Goal: Task Accomplishment & Management: Use online tool/utility

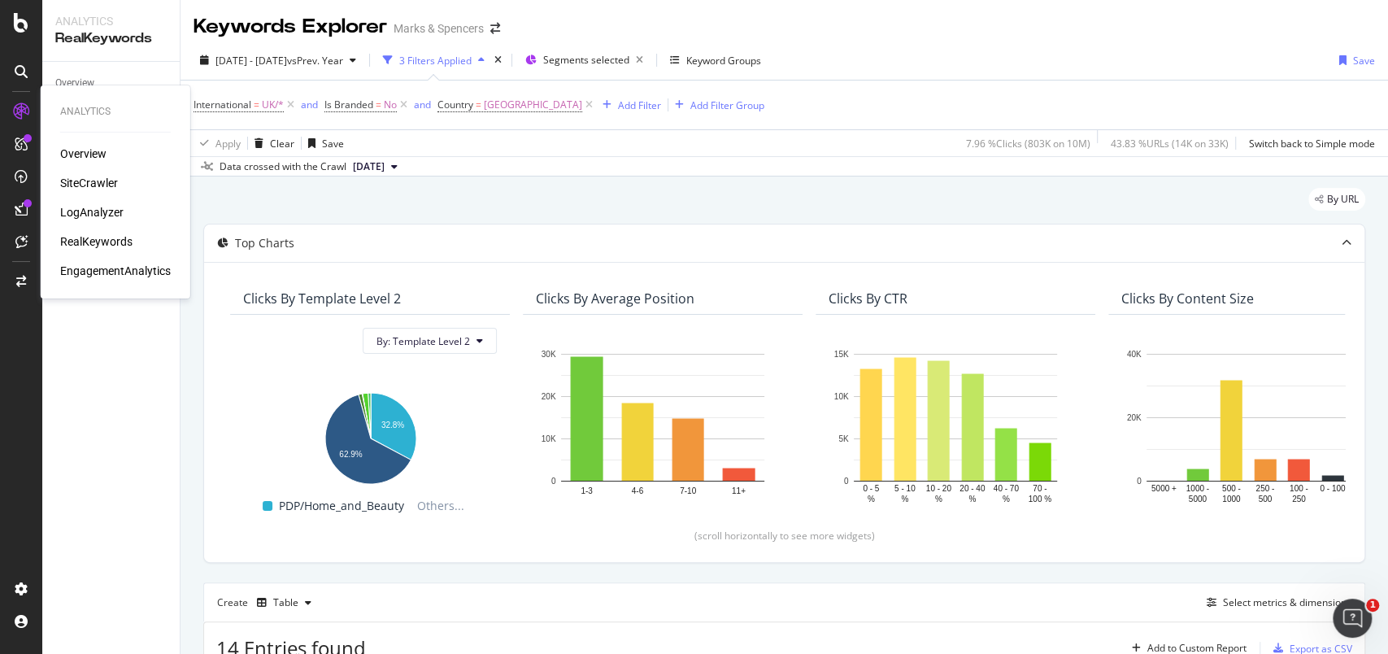
scroll to position [483, 0]
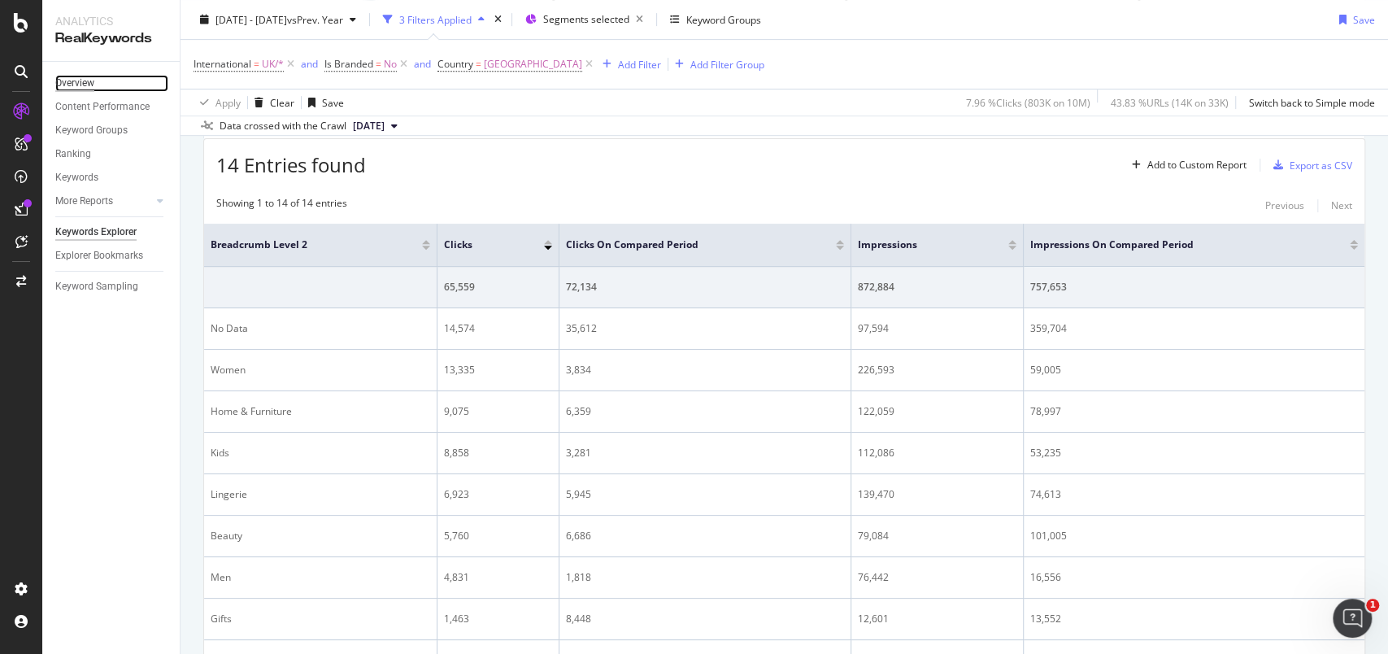
click at [64, 84] on div "Overview" at bounding box center [74, 83] width 39 height 17
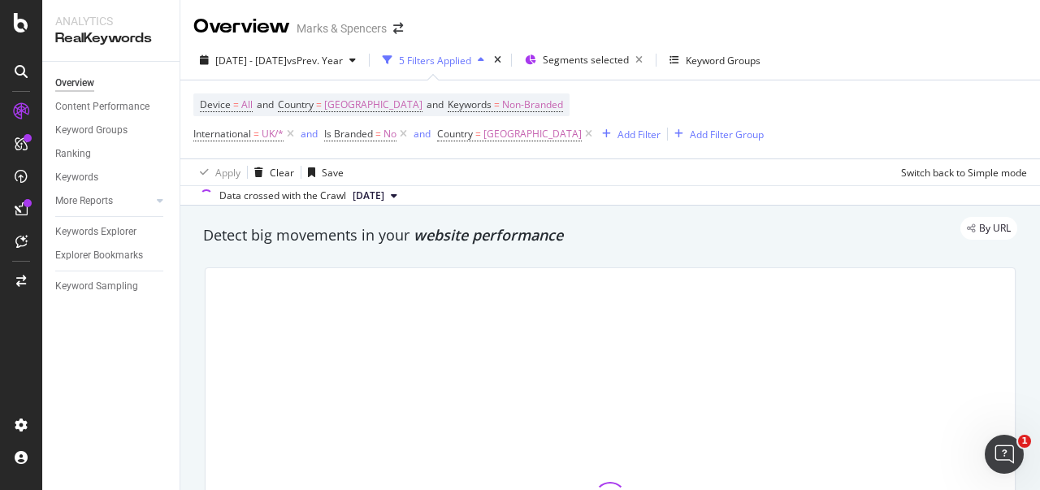
drag, startPoint x: 64, startPoint y: 84, endPoint x: 101, endPoint y: 354, distance: 272.3
click at [101, 354] on div "Overview Content Performance Keyword Groups Ranking Keywords More Reports Count…" at bounding box center [110, 276] width 137 height 428
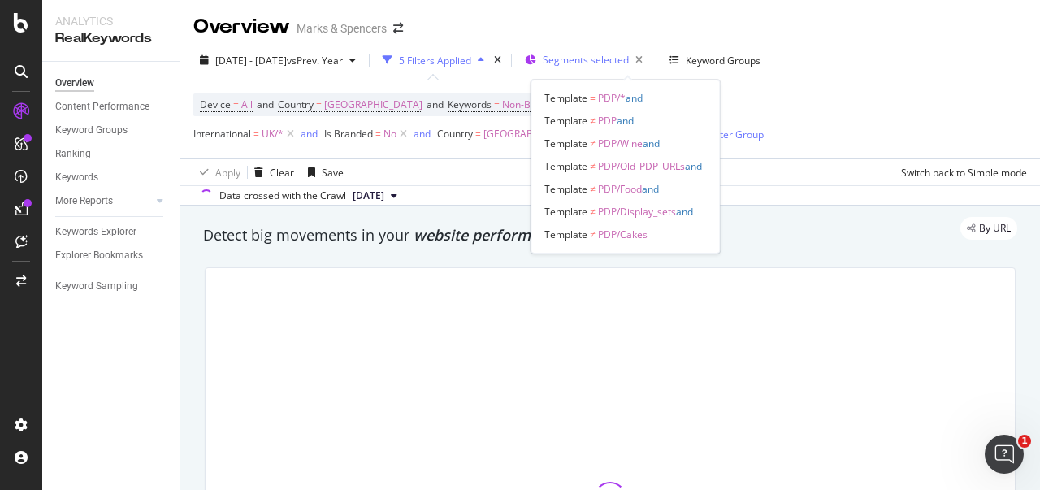
click at [628, 66] on span "Segments selected" at bounding box center [586, 60] width 86 height 14
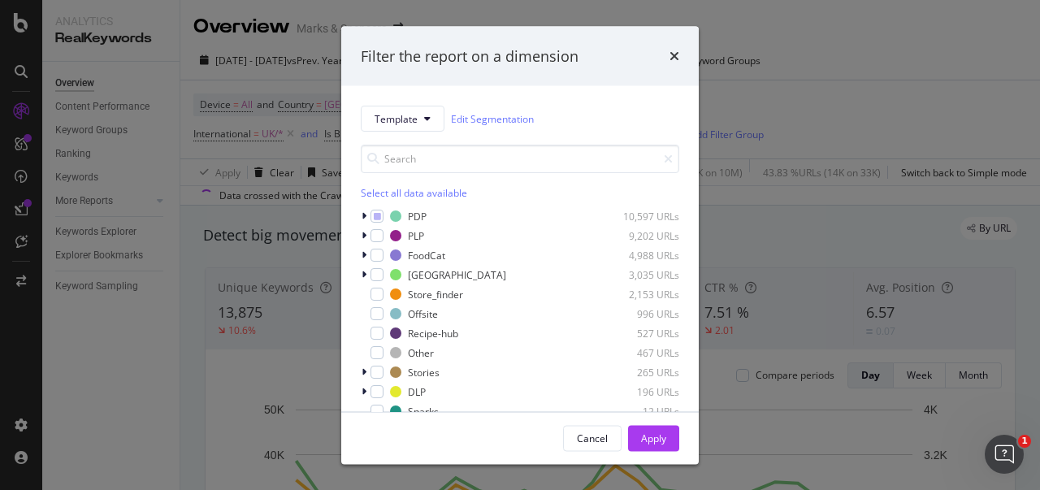
click at [676, 63] on div "times" at bounding box center [675, 56] width 10 height 21
click at [649, 58] on icon "button" at bounding box center [639, 60] width 20 height 23
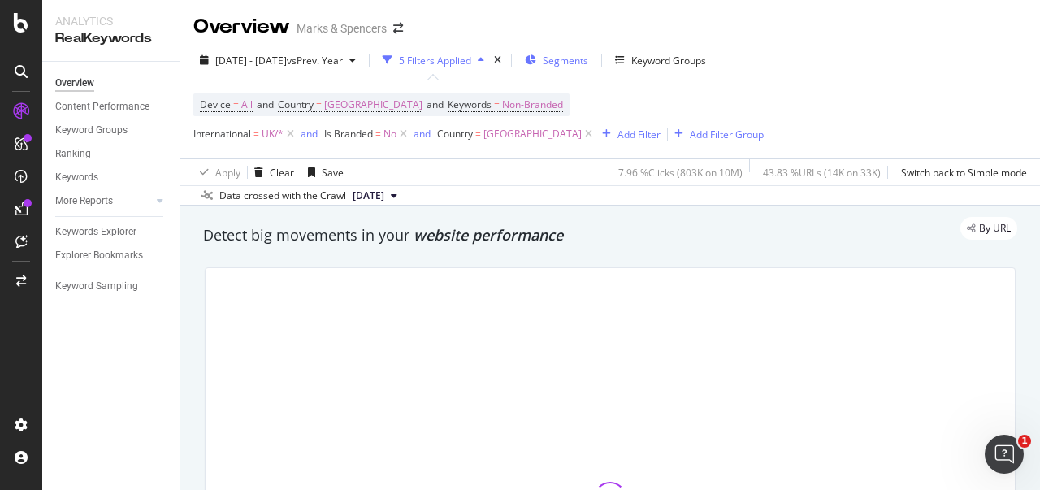
click at [589, 67] on div "Segments" at bounding box center [556, 60] width 63 height 24
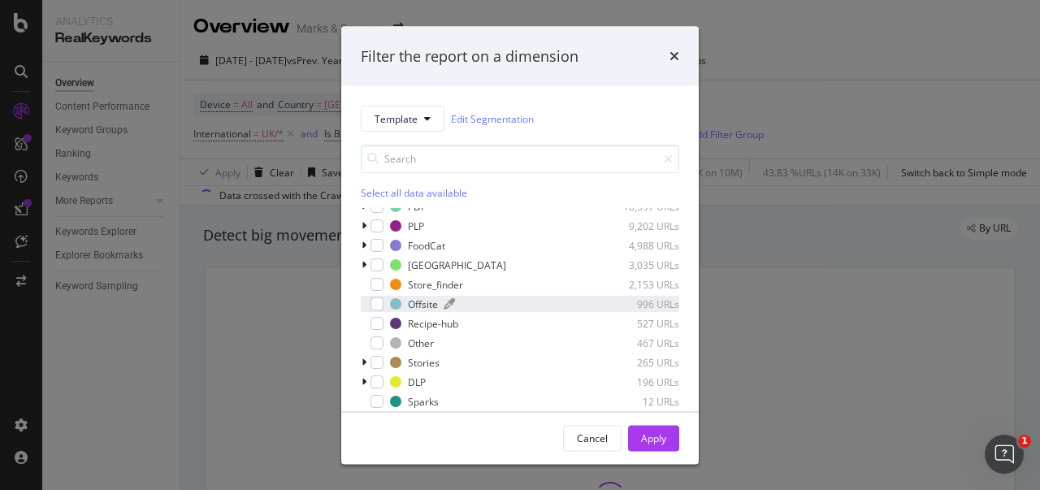
scroll to position [13, 0]
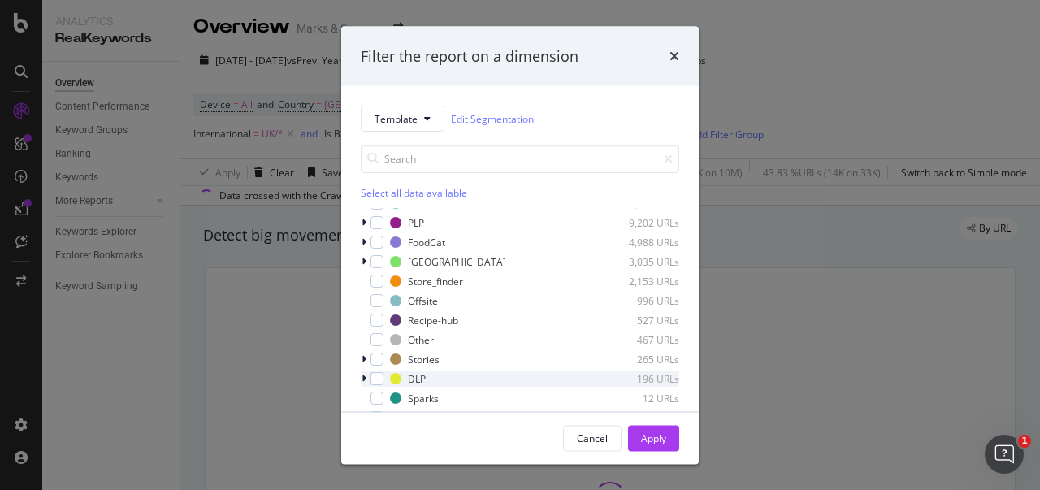
click at [366, 378] on icon "modal" at bounding box center [364, 379] width 5 height 10
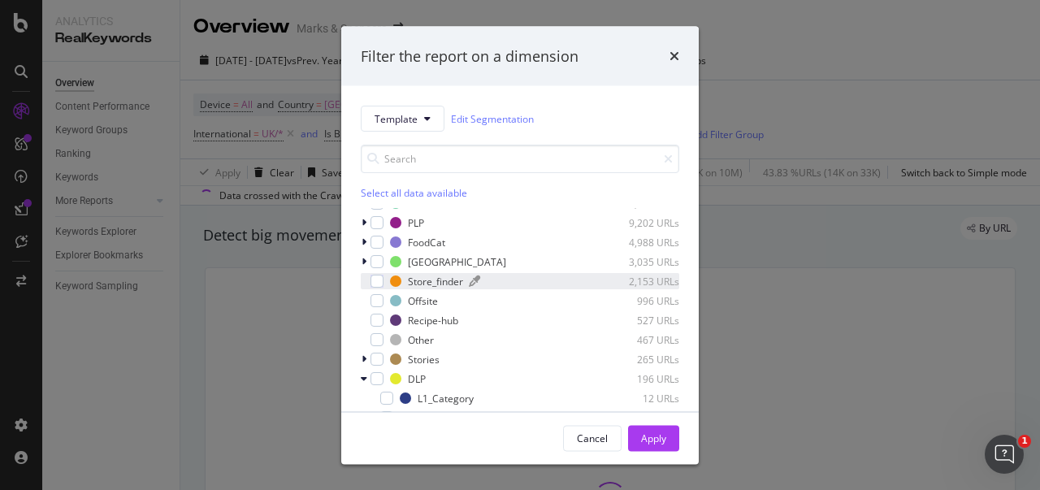
scroll to position [52, 0]
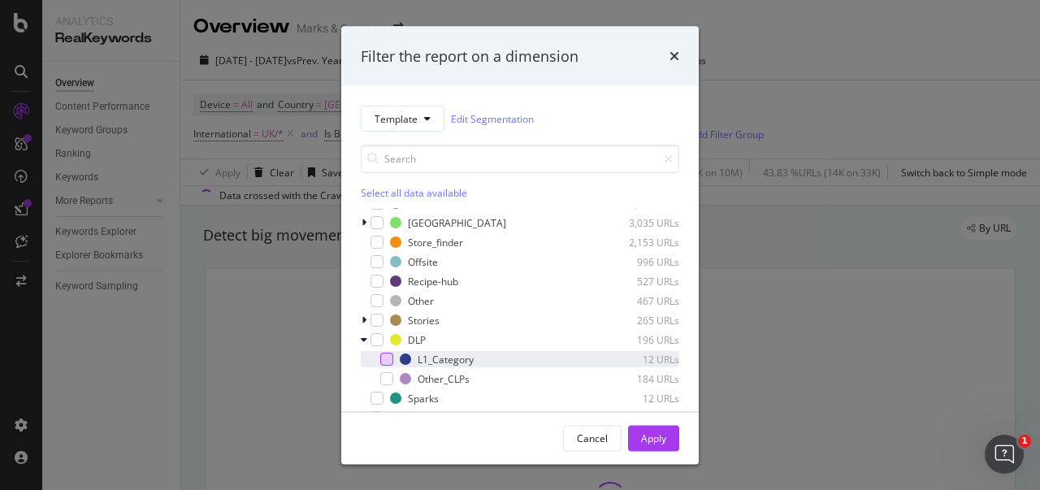
click at [388, 359] on div "modal" at bounding box center [386, 359] width 13 height 13
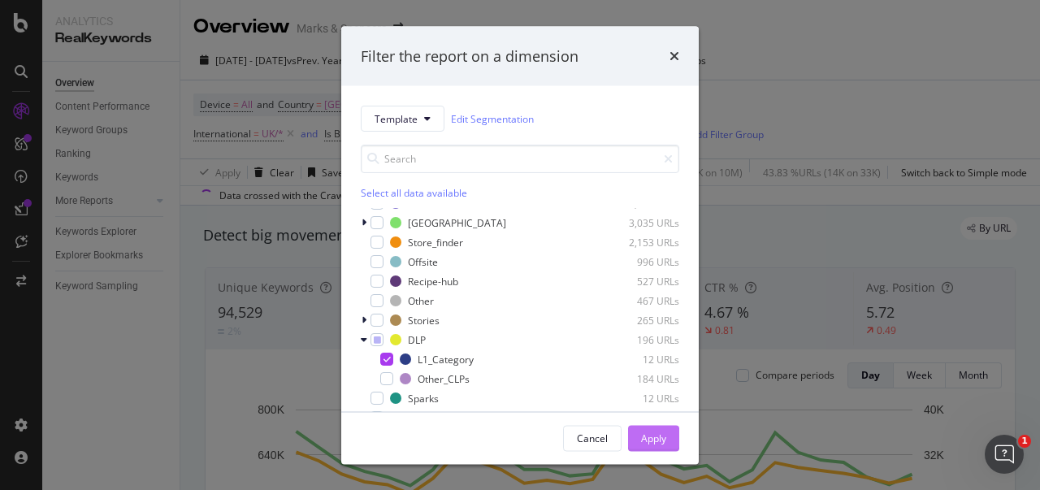
click at [662, 433] on div "Apply" at bounding box center [653, 438] width 25 height 14
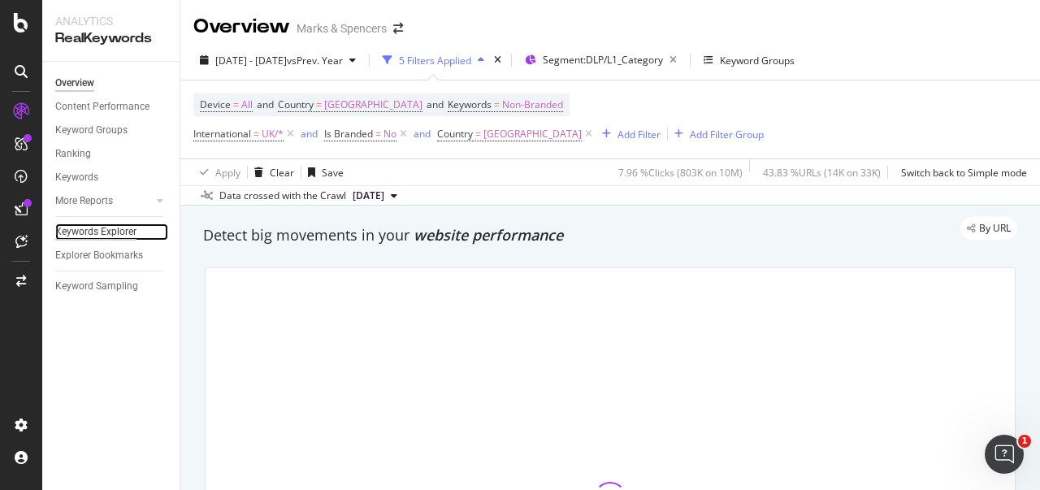
click at [109, 228] on div "Keywords Explorer" at bounding box center [95, 232] width 81 height 17
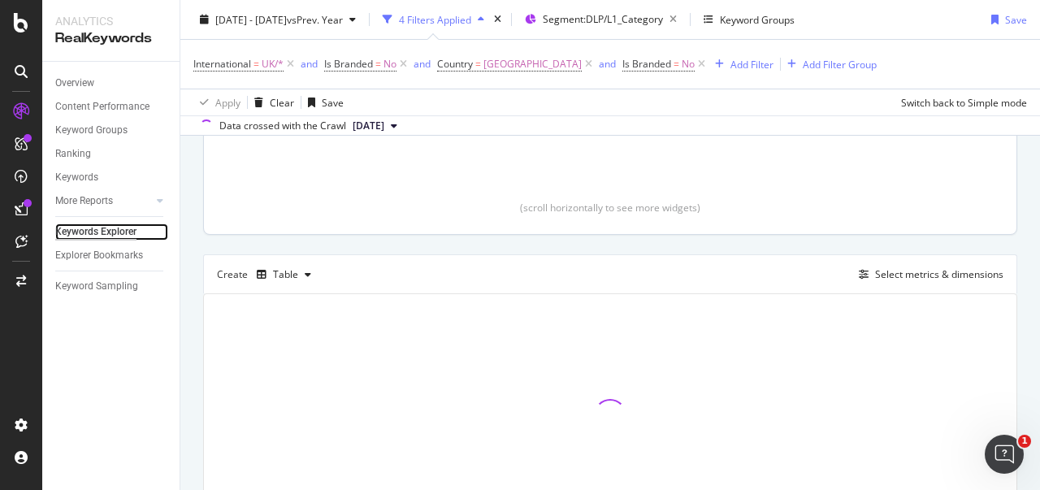
scroll to position [406, 0]
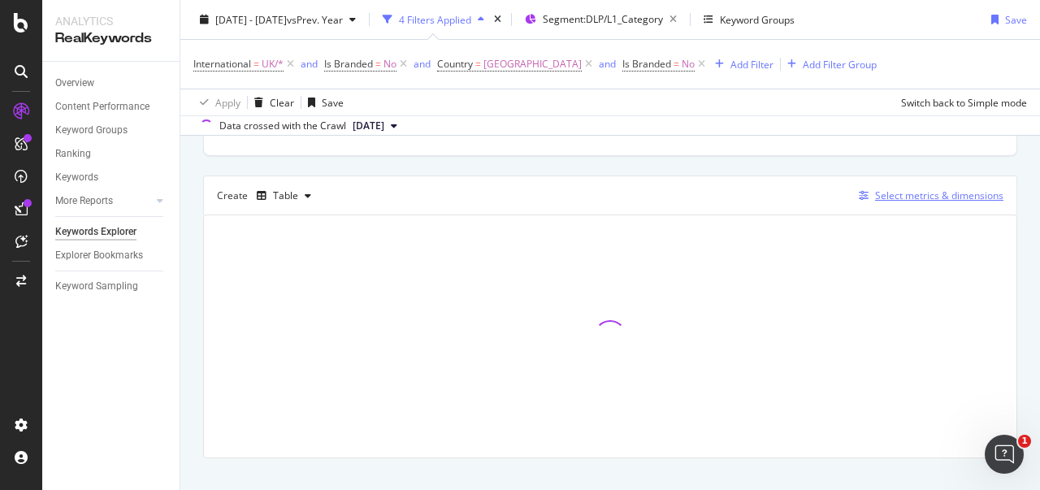
click at [951, 195] on div "Select metrics & dimensions" at bounding box center [939, 196] width 128 height 14
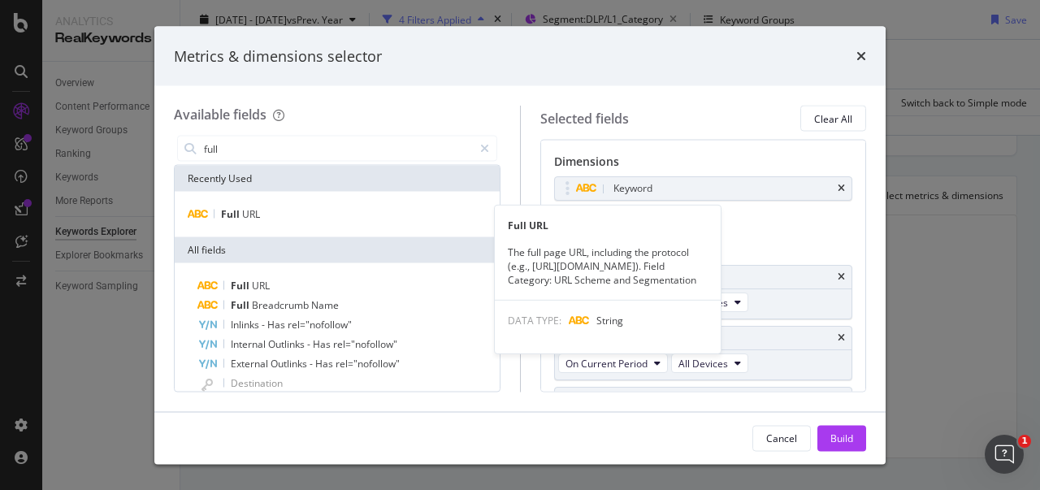
type input "full"
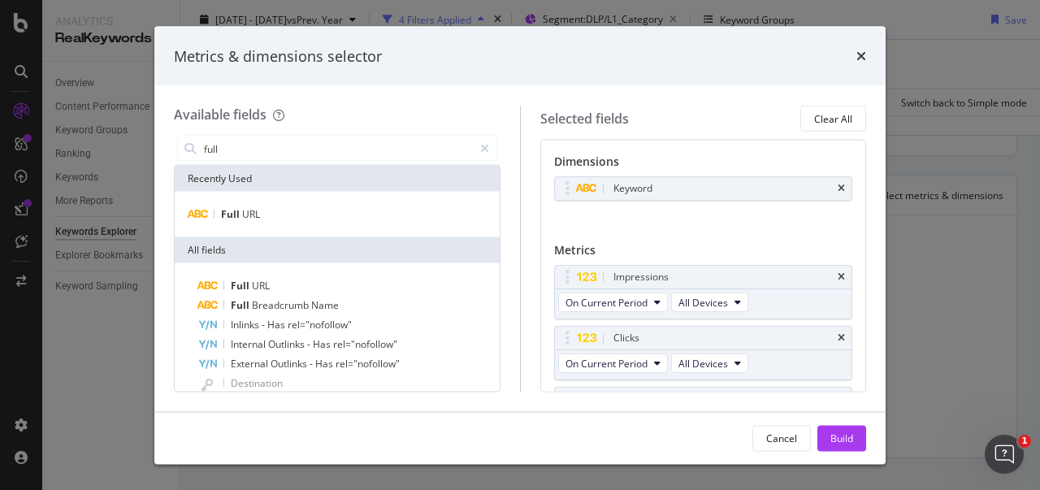
click at [323, 224] on div "Full URL" at bounding box center [337, 215] width 325 height 46
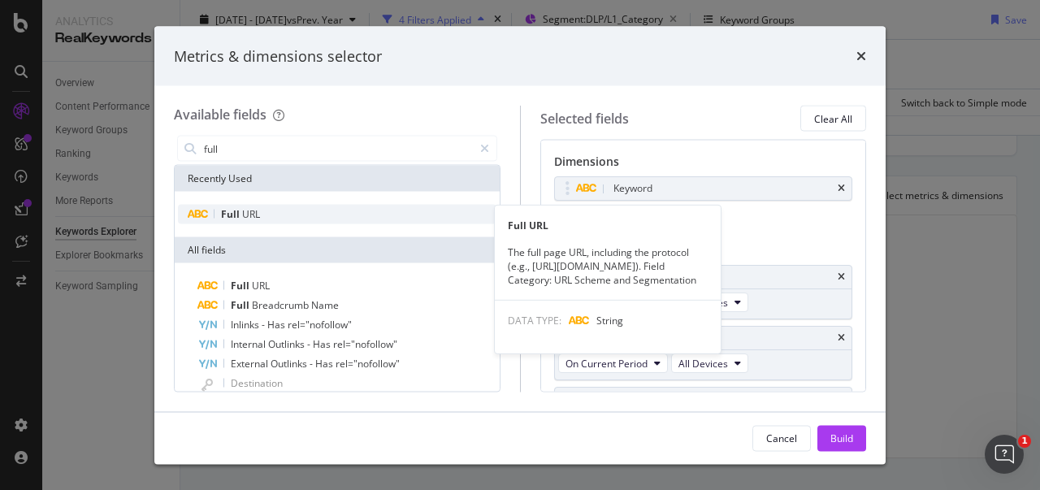
click at [315, 220] on div "Full URL" at bounding box center [337, 215] width 319 height 20
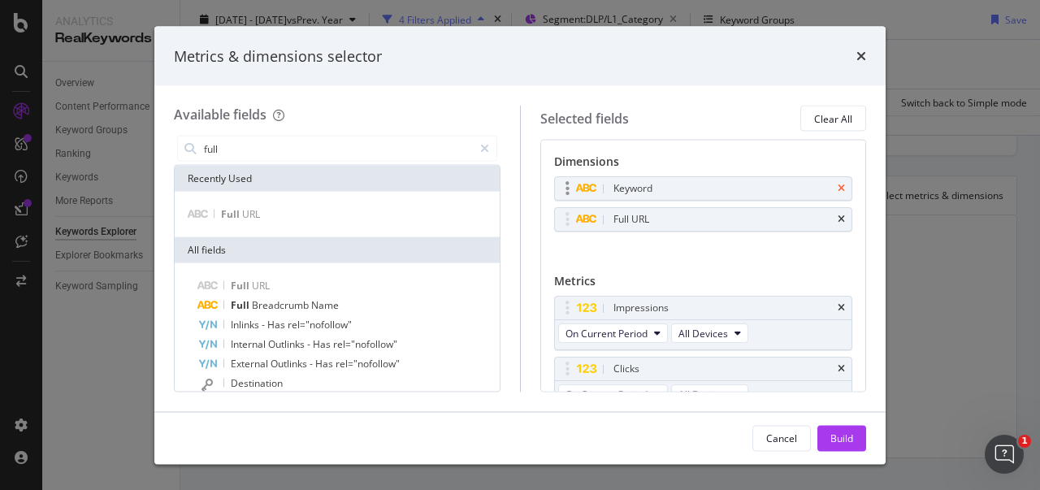
click at [838, 187] on icon "times" at bounding box center [841, 189] width 7 height 10
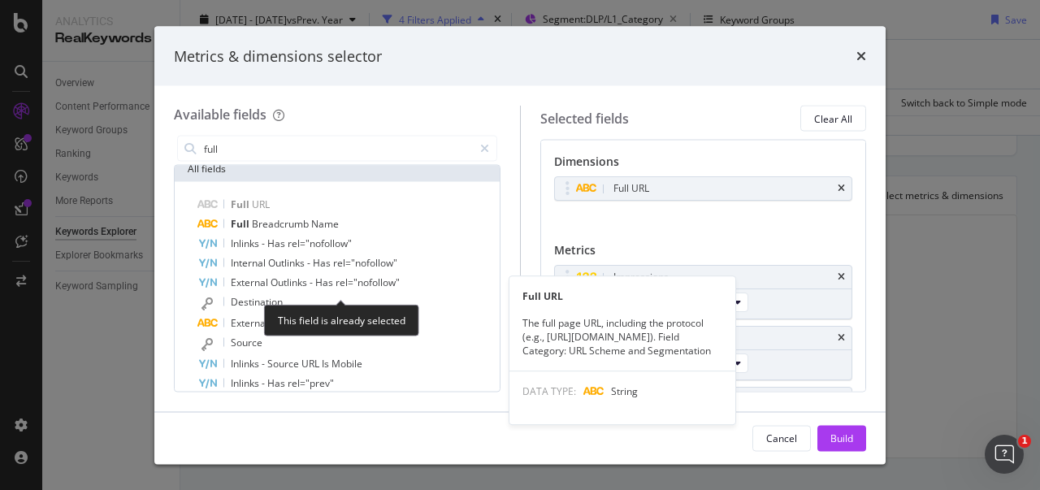
scroll to position [0, 0]
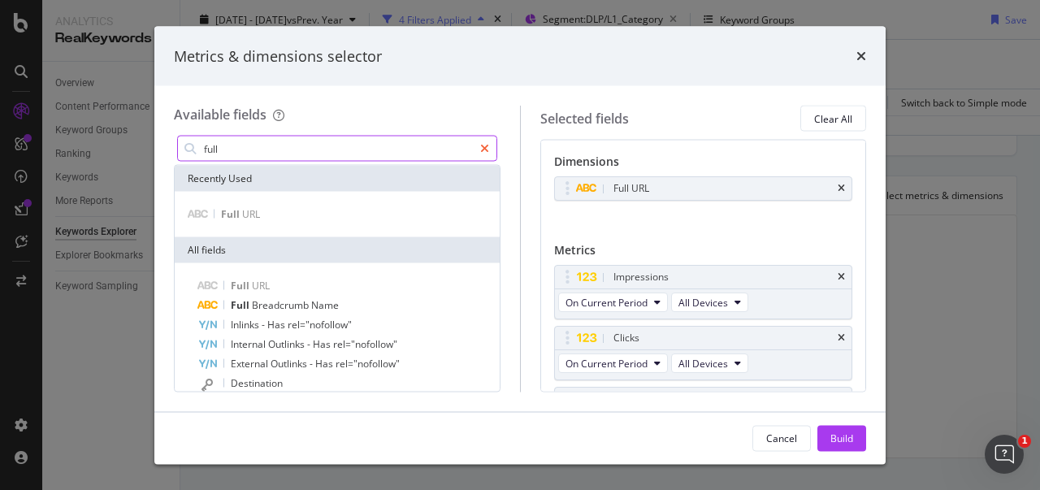
click at [481, 150] on icon "modal" at bounding box center [484, 148] width 9 height 11
click at [345, 148] on input "modal" at bounding box center [349, 149] width 294 height 24
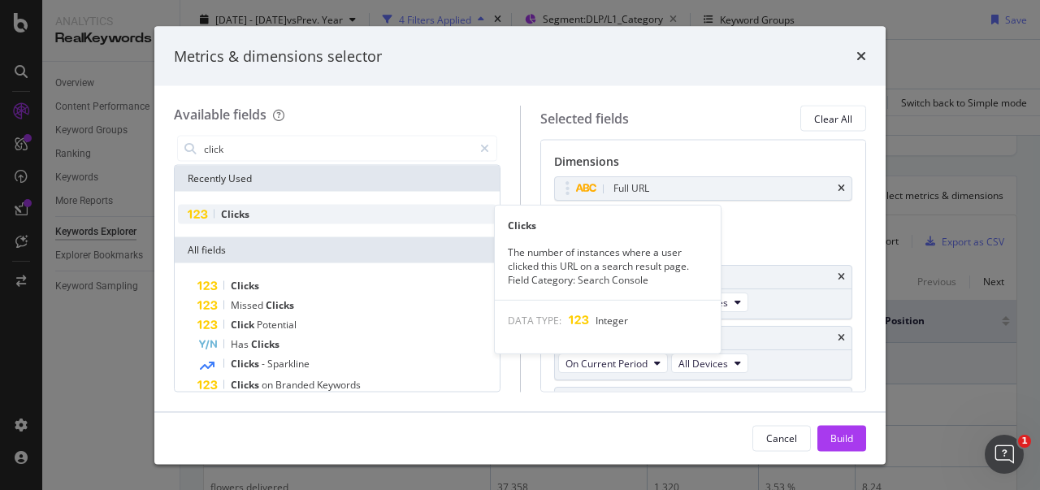
click at [266, 219] on div "Clicks" at bounding box center [337, 215] width 319 height 20
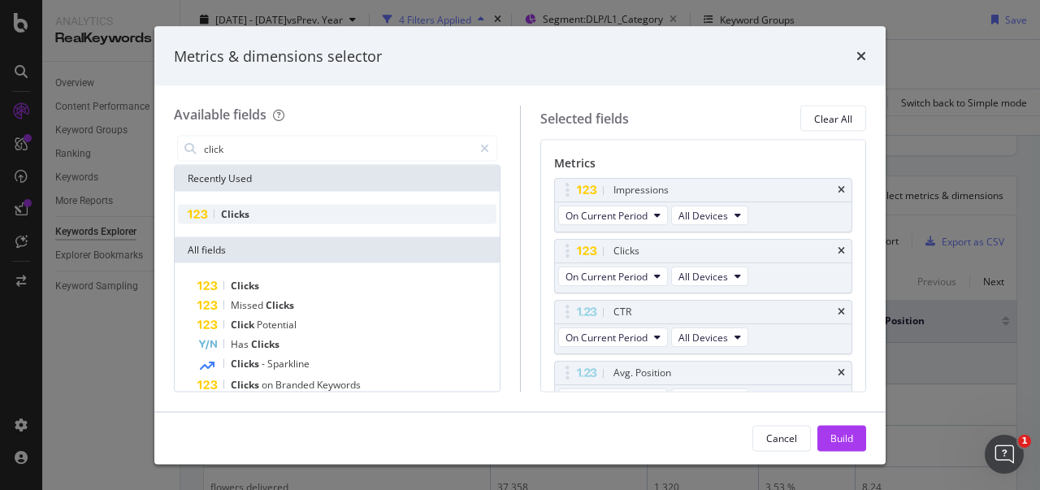
scroll to position [167, 0]
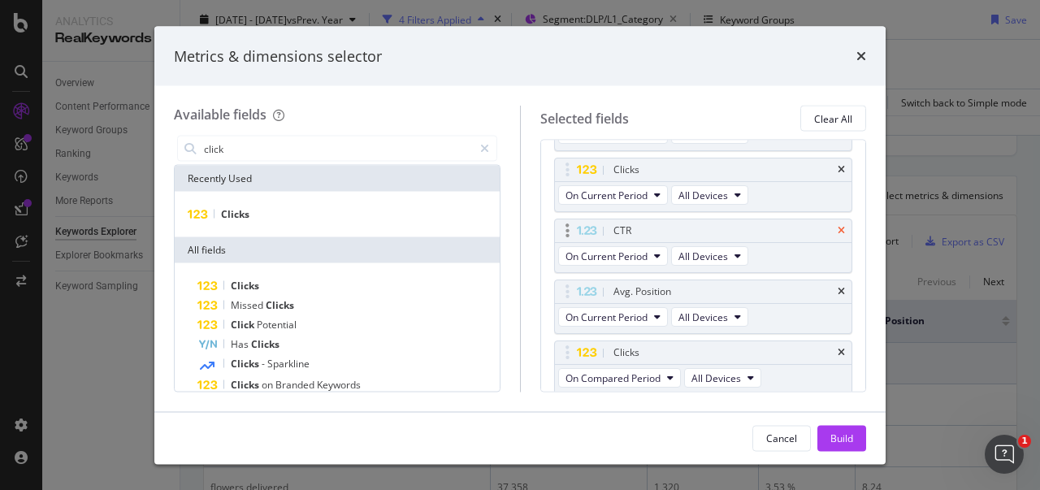
click at [838, 230] on icon "times" at bounding box center [841, 232] width 7 height 10
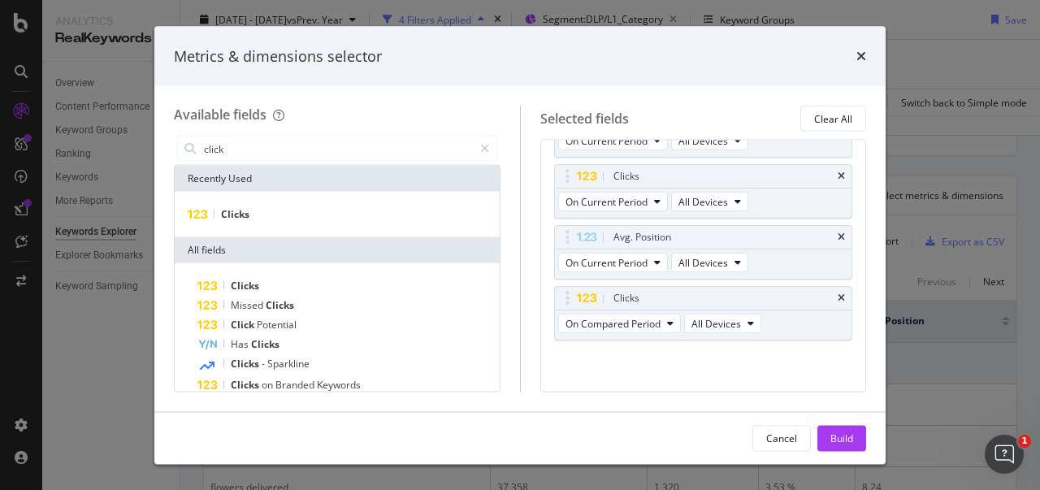
click at [838, 233] on icon "times" at bounding box center [841, 238] width 7 height 10
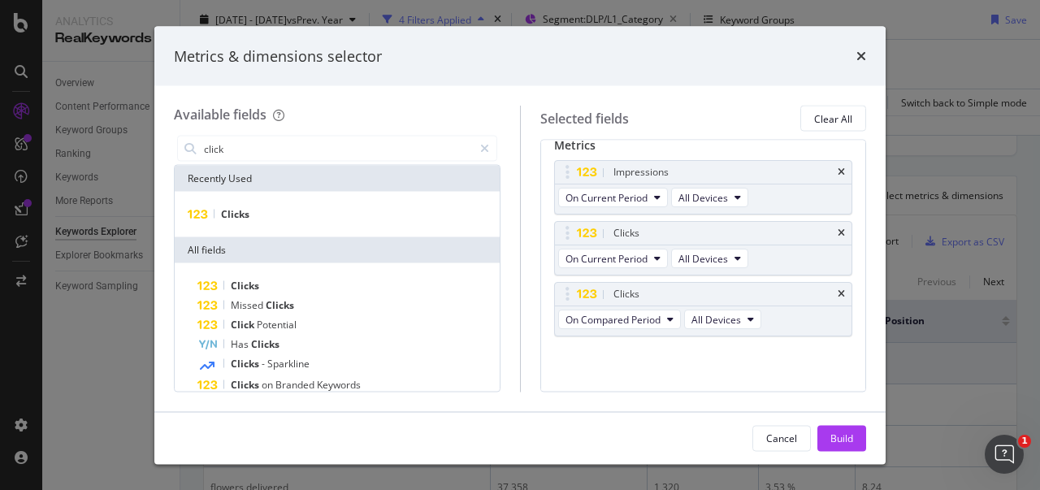
scroll to position [101, 0]
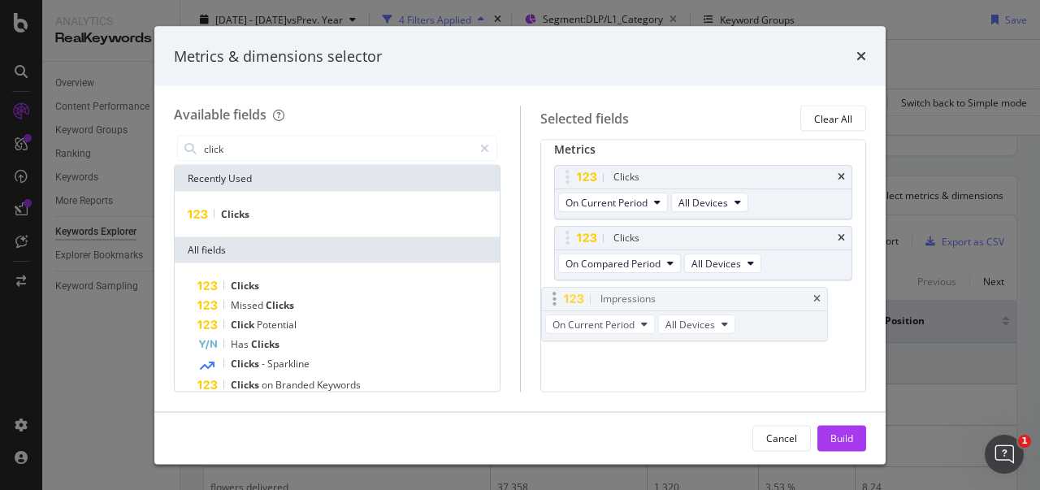
drag, startPoint x: 564, startPoint y: 176, endPoint x: 558, endPoint y: 296, distance: 120.5
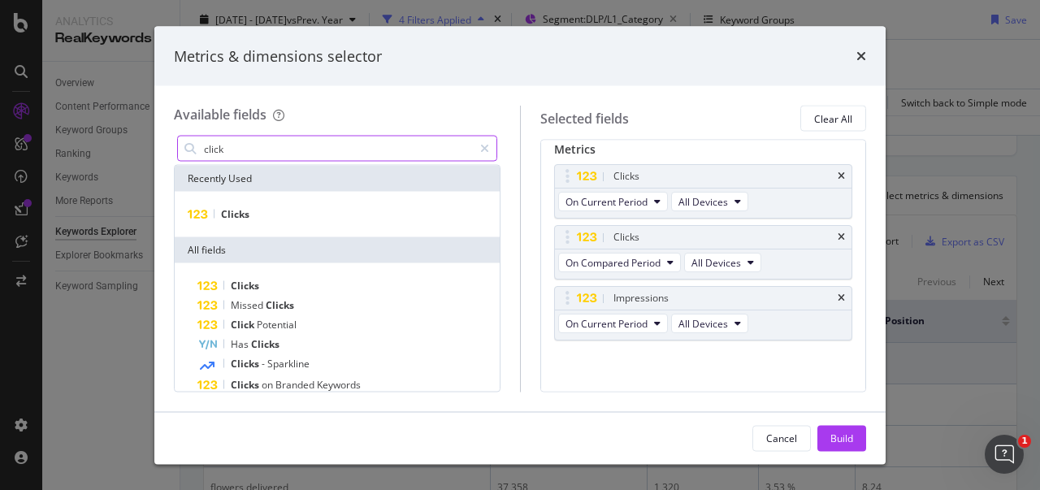
click at [231, 145] on input "click" at bounding box center [337, 149] width 271 height 24
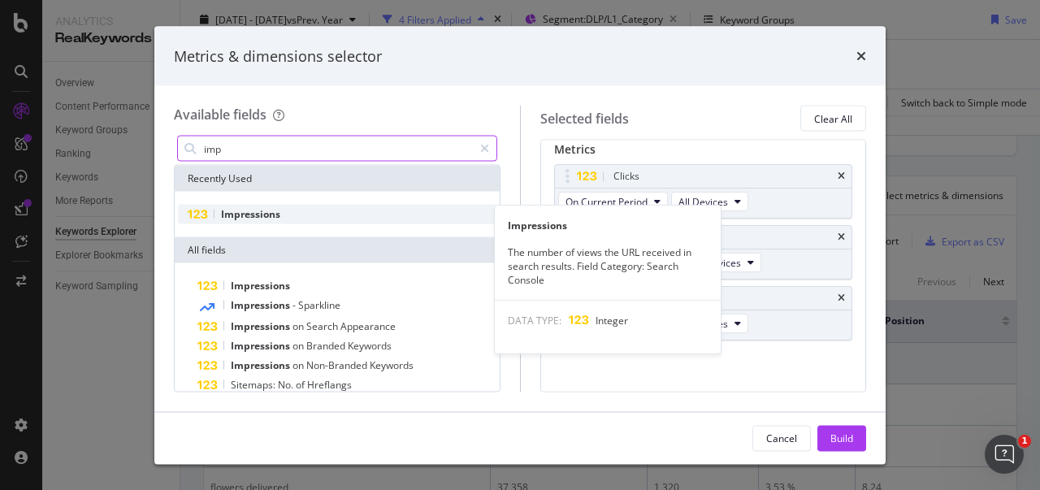
type input "imp"
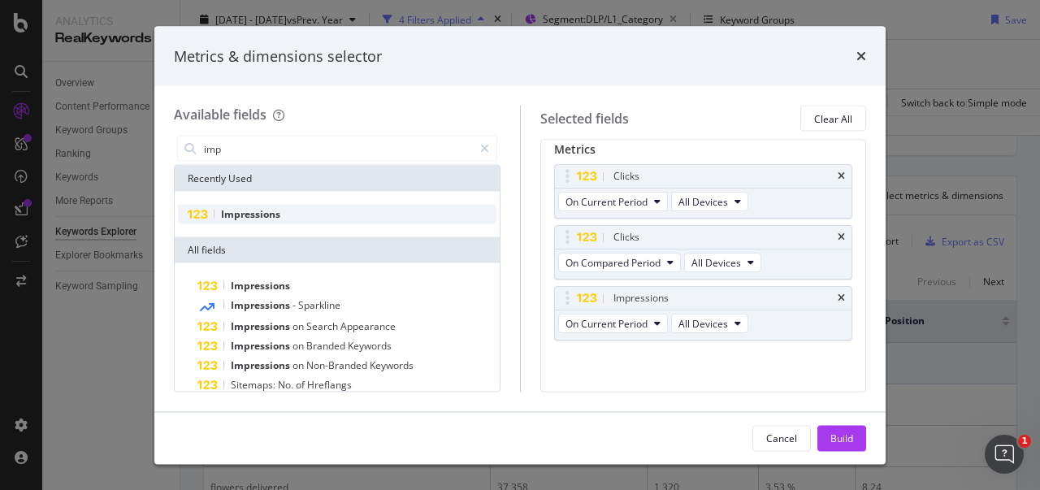
click at [275, 214] on span "Impressions" at bounding box center [250, 214] width 59 height 14
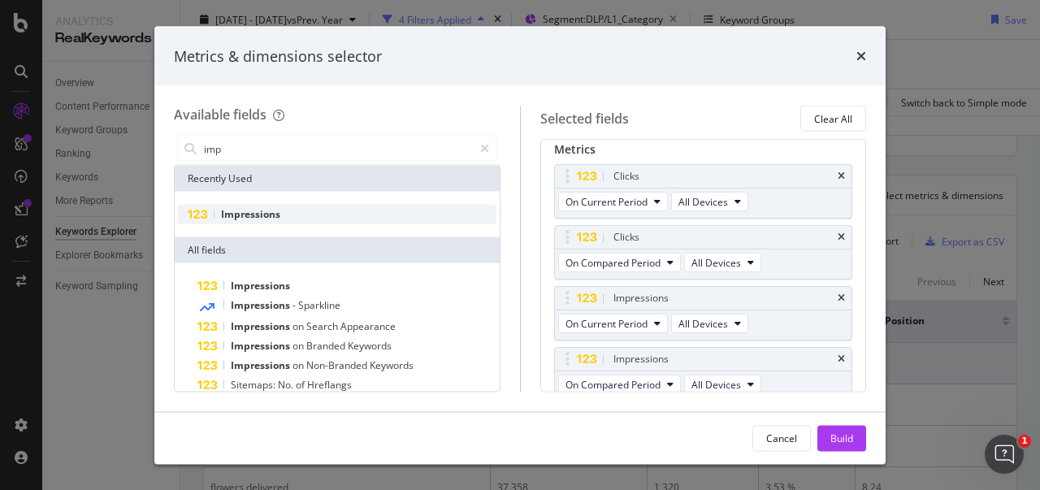
scroll to position [107, 0]
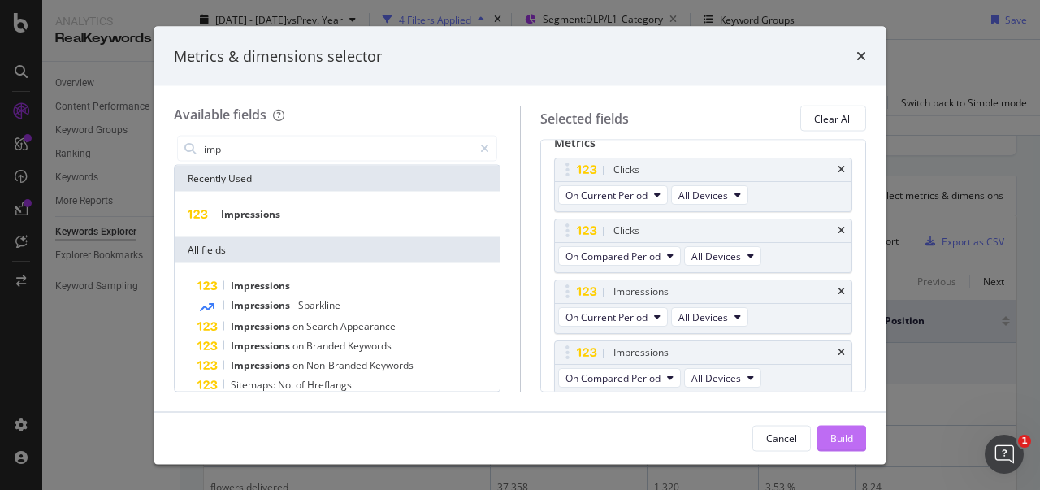
click at [849, 434] on div "Build" at bounding box center [842, 438] width 23 height 14
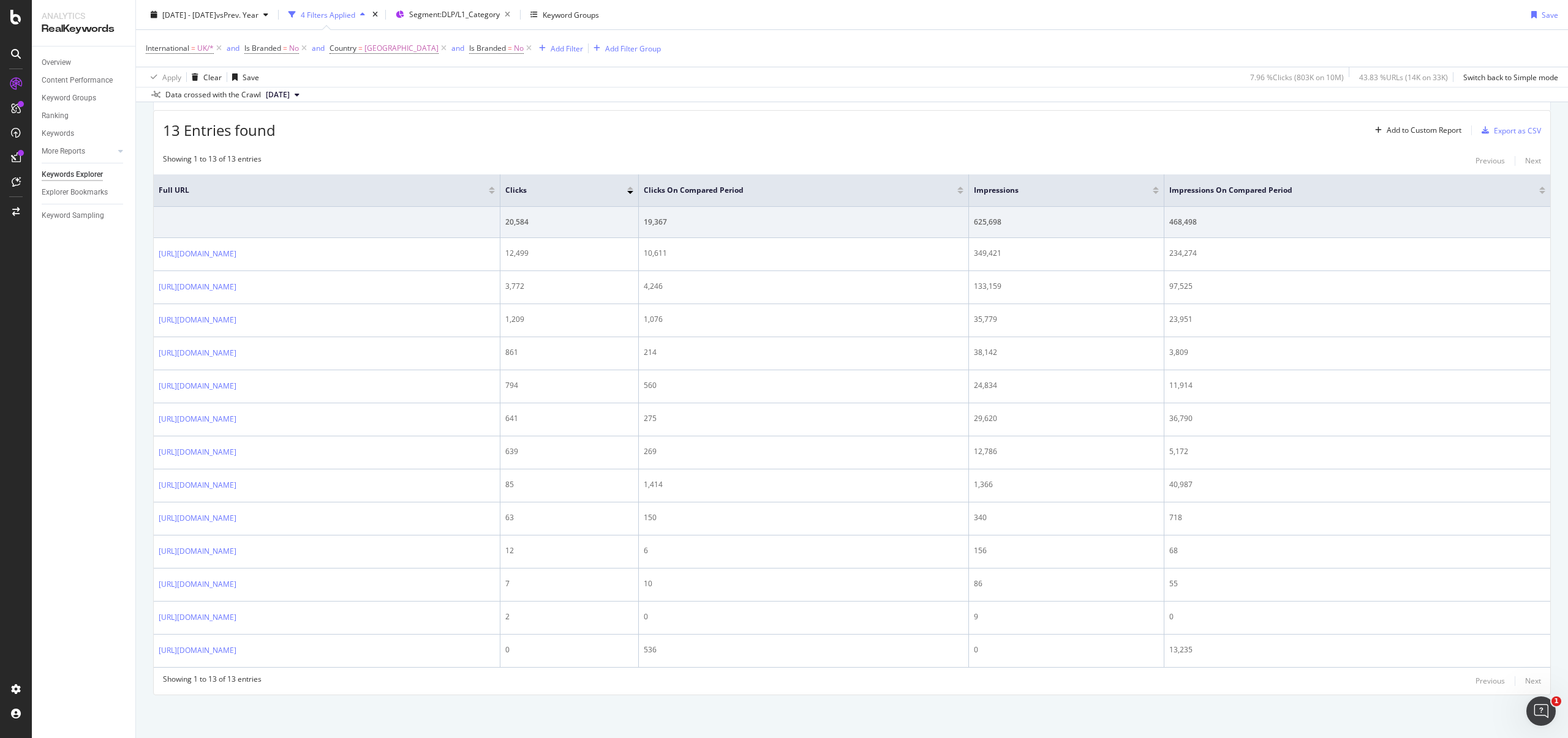
scroll to position [362, 0]
click at [1045, 126] on div "Export as CSV" at bounding box center [1518, 131] width 47 height 11
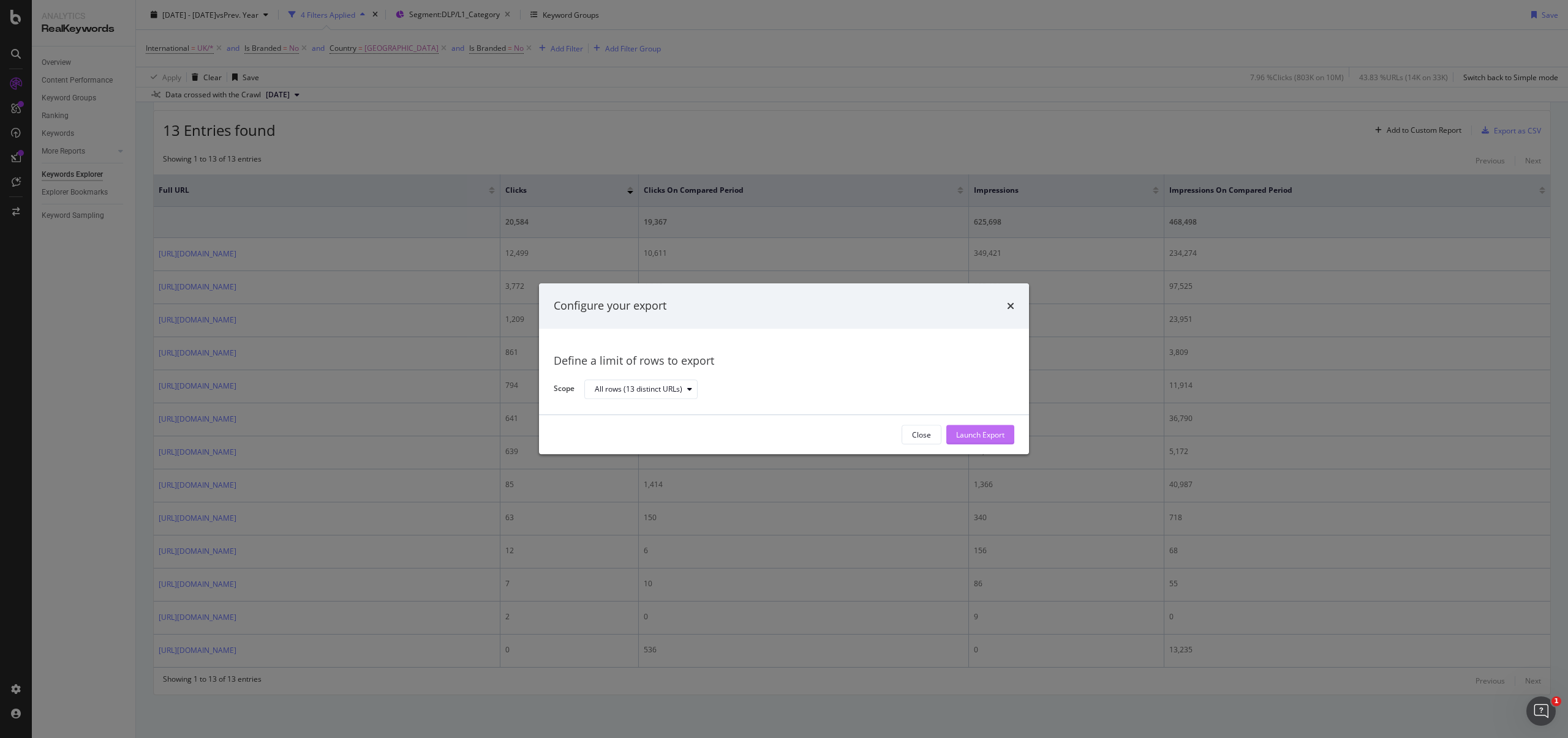
click at [964, 436] on div "Launch Export" at bounding box center [980, 435] width 48 height 11
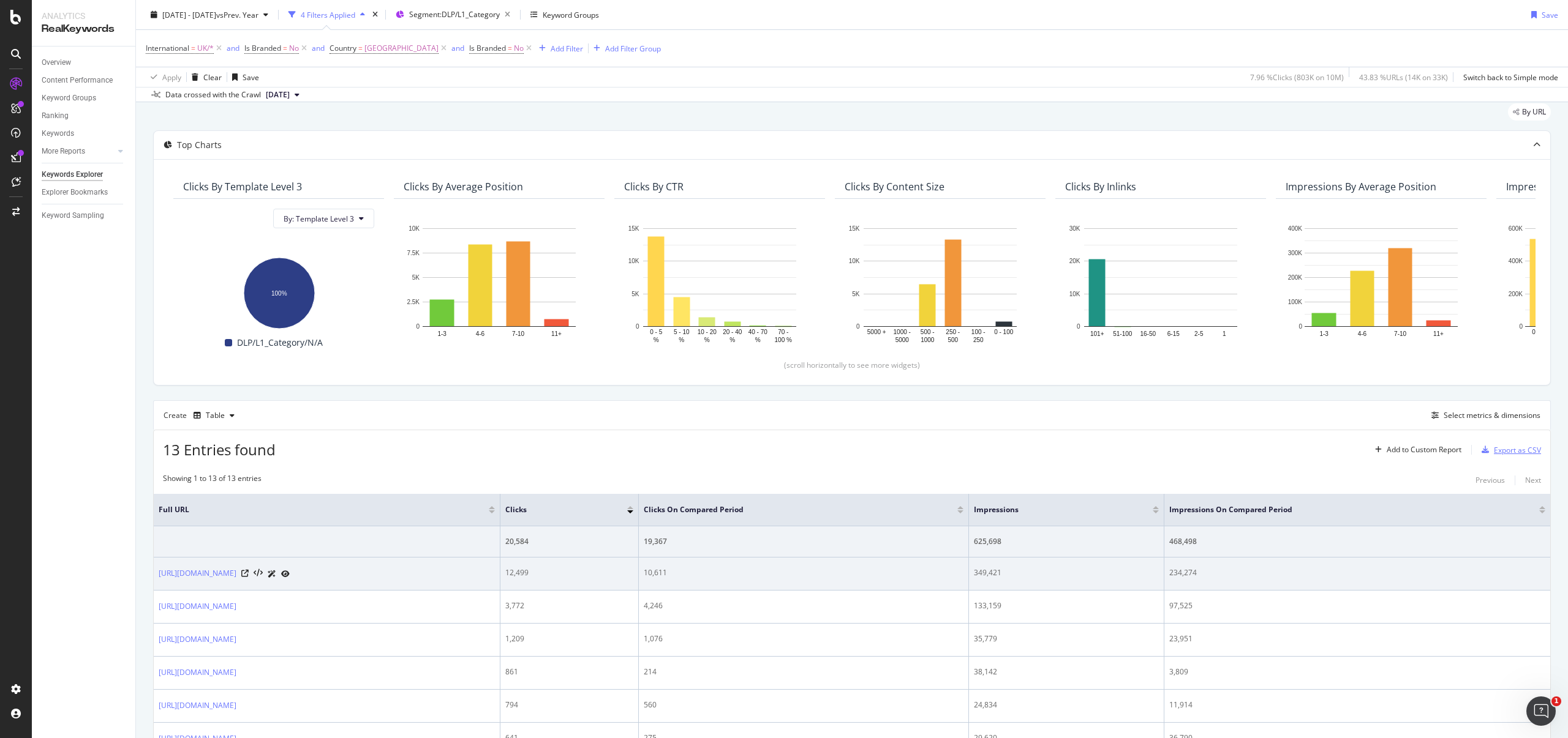
scroll to position [0, 0]
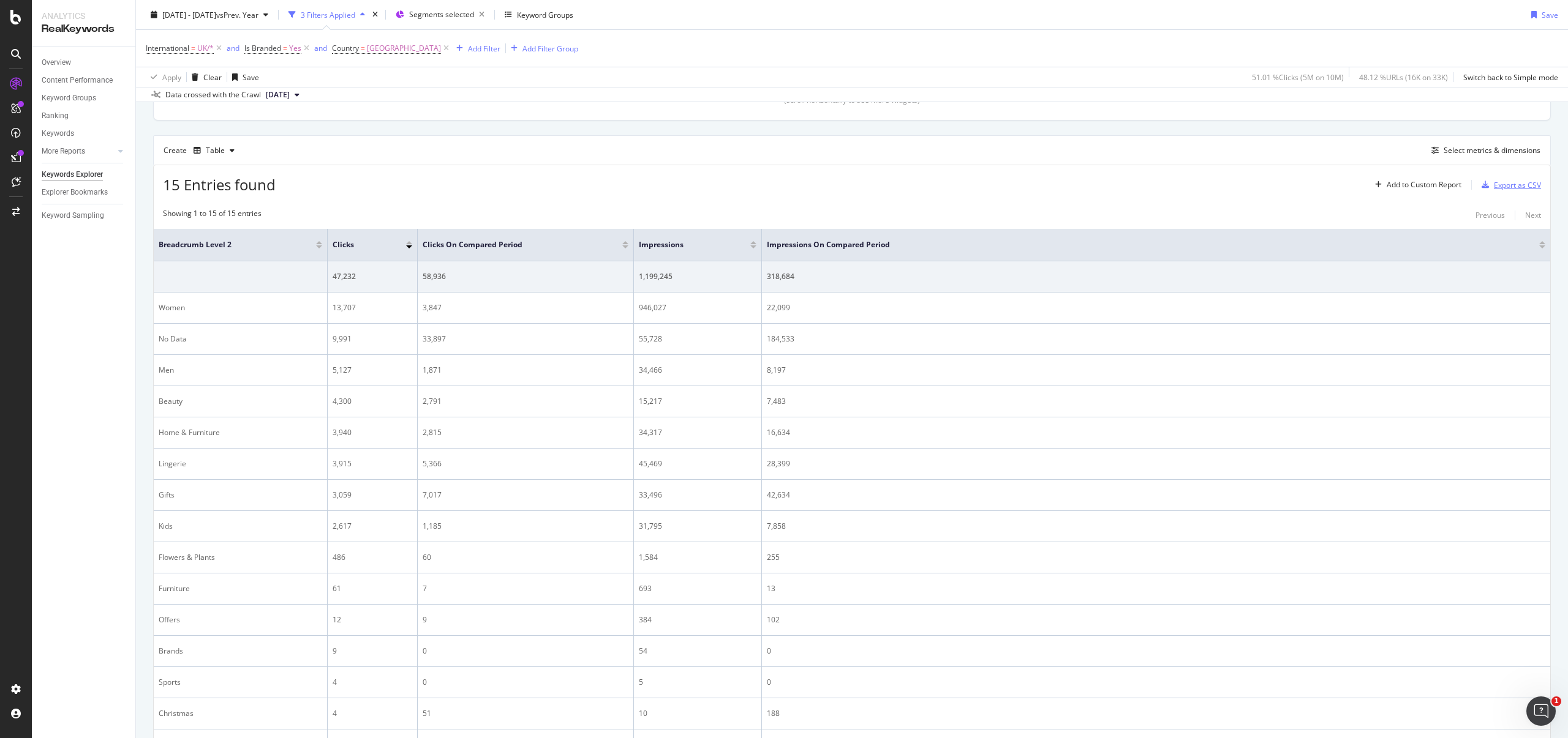
scroll to position [303, 0]
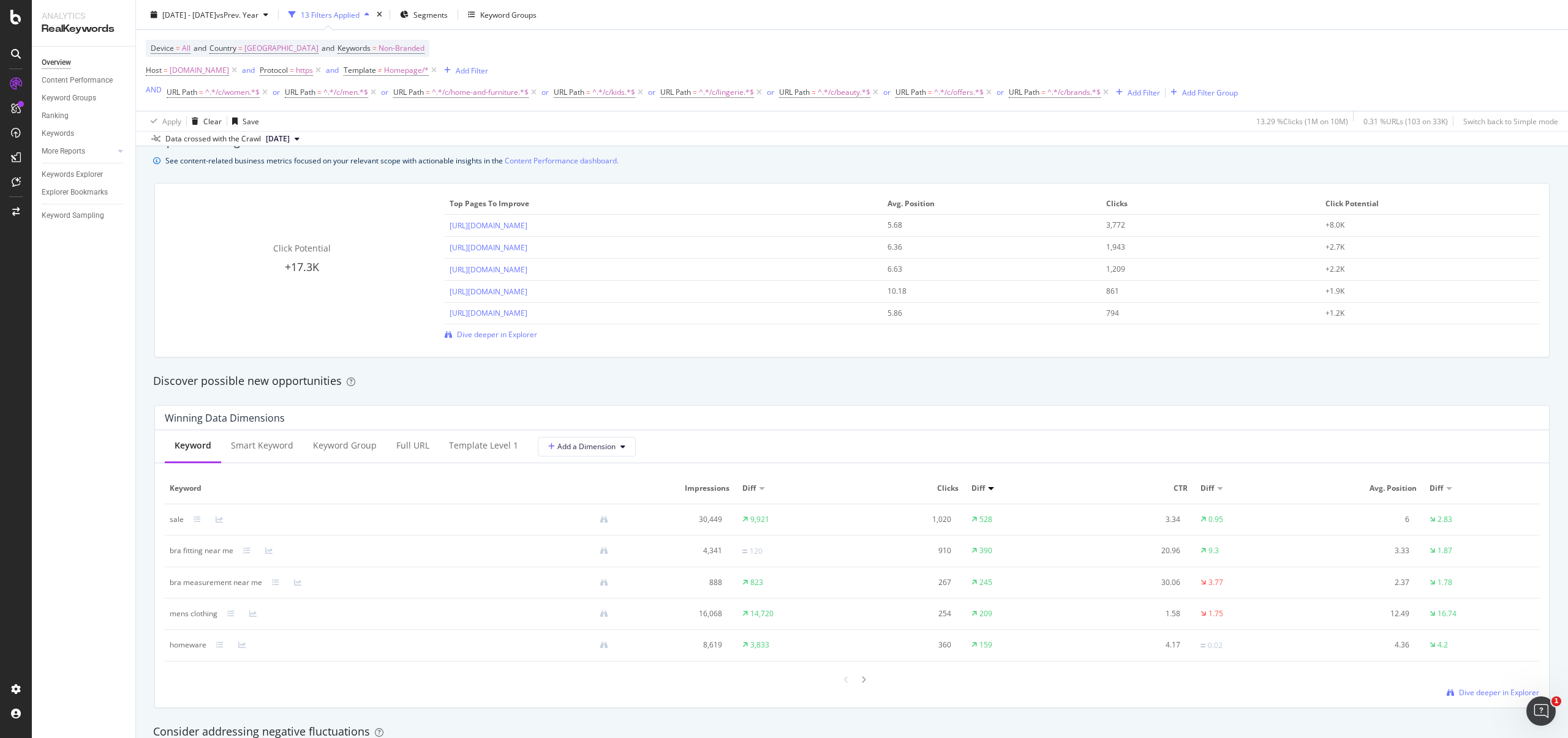
scroll to position [980, 0]
